Goal: Information Seeking & Learning: Learn about a topic

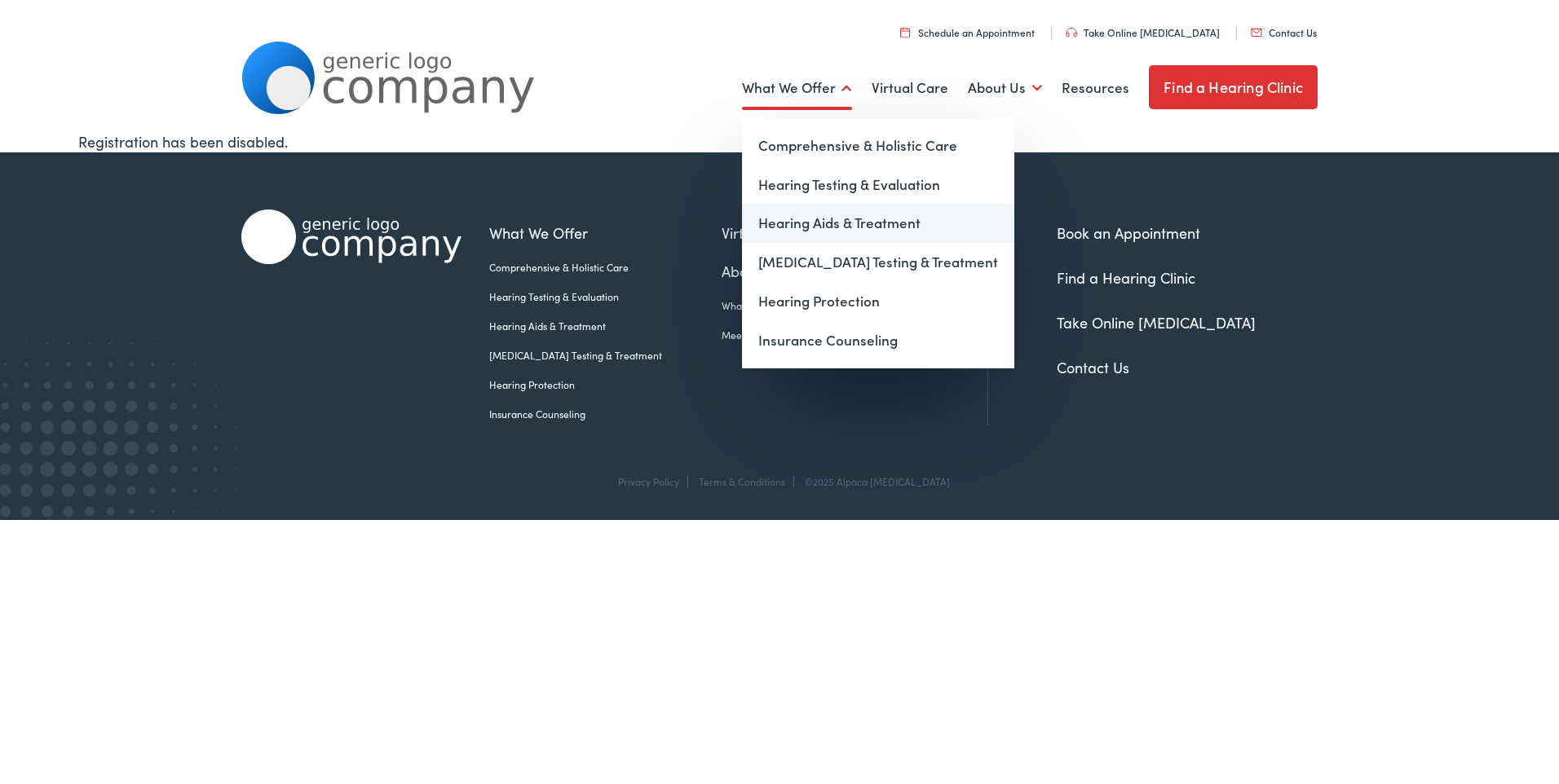
click at [859, 227] on link "Hearing Aids & Treatment" at bounding box center [879, 223] width 273 height 39
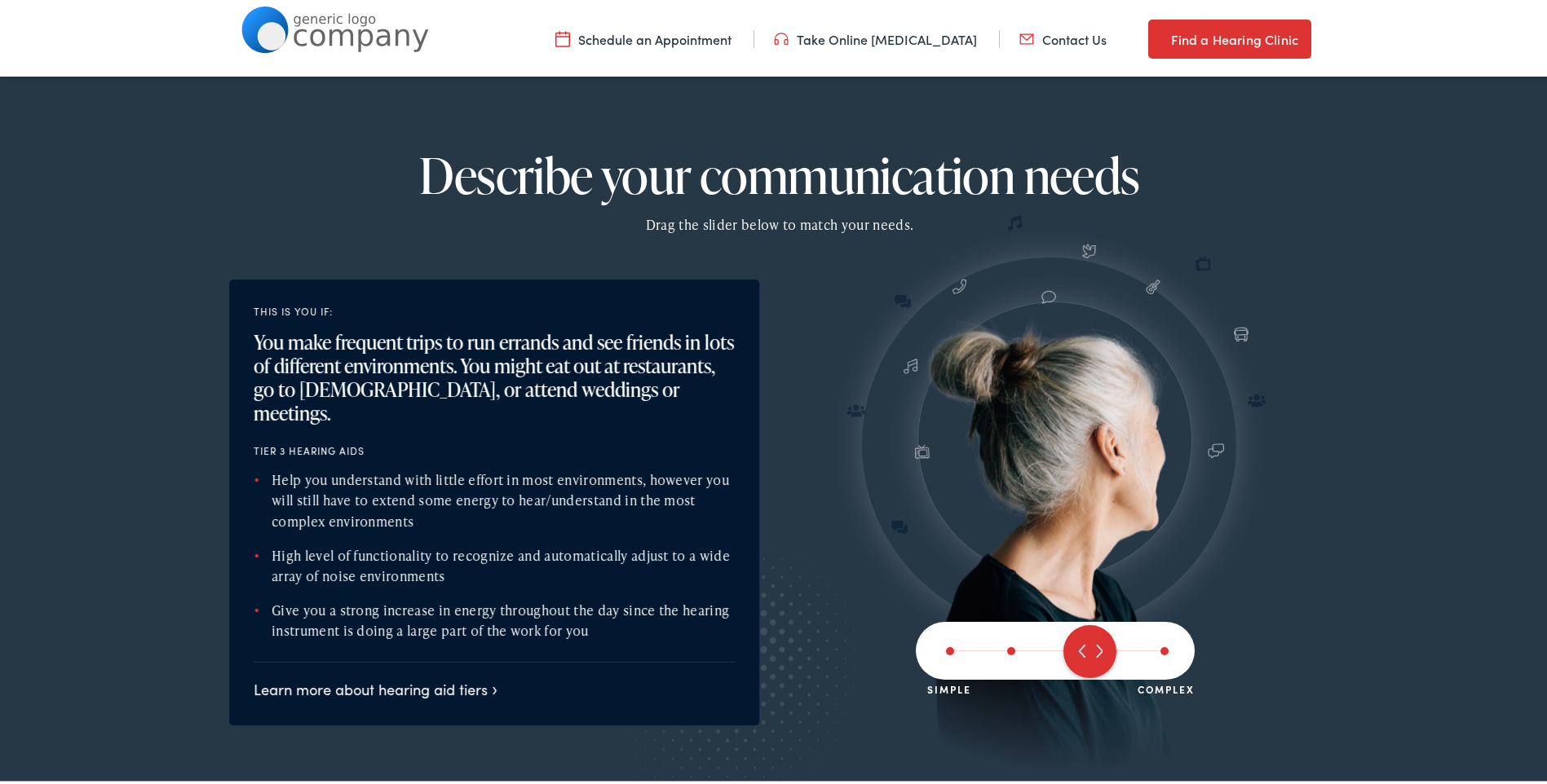
scroll to position [1630, 0]
